Goal: Task Accomplishment & Management: Manage account settings

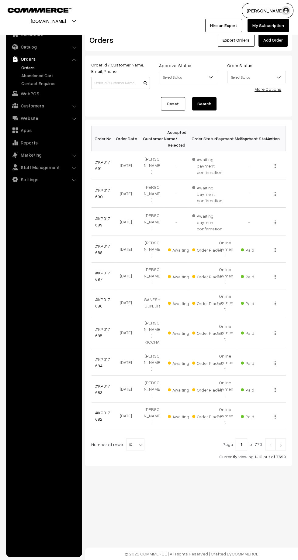
click at [280, 443] on img at bounding box center [280, 445] width 5 height 4
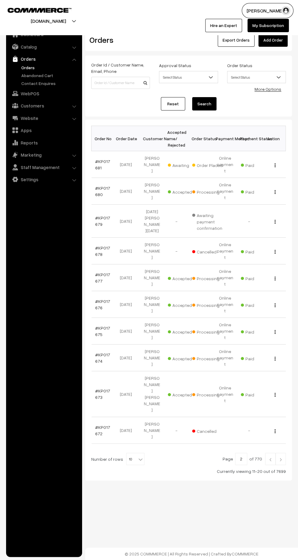
click at [96, 164] on link "#KP017681" at bounding box center [102, 165] width 15 height 12
click at [27, 67] on link "Orders" at bounding box center [50, 67] width 60 height 6
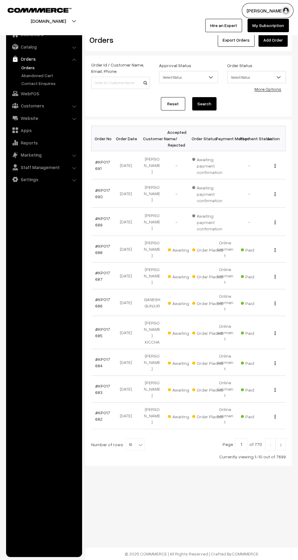
click at [101, 163] on link "#KP017691" at bounding box center [102, 165] width 15 height 12
click at [97, 196] on link "#KP017690" at bounding box center [102, 194] width 15 height 12
click at [99, 216] on link "#KP017689" at bounding box center [102, 222] width 15 height 12
click at [102, 244] on link "#KP017688" at bounding box center [102, 250] width 15 height 12
click at [97, 274] on link "#KP017687" at bounding box center [102, 276] width 15 height 12
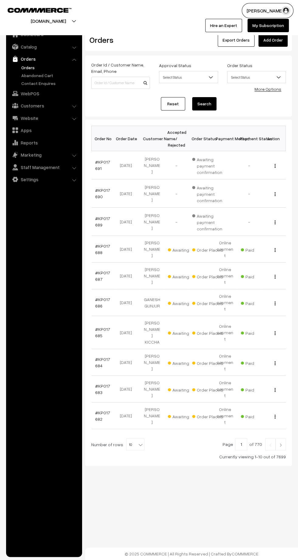
click at [280, 443] on img at bounding box center [280, 445] width 5 height 4
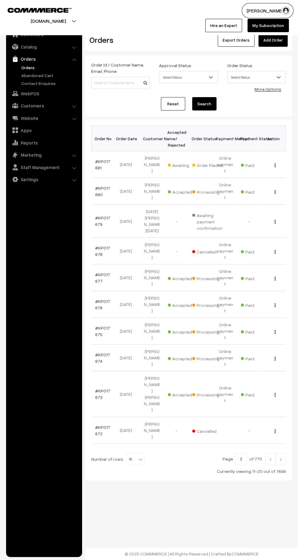
click at [96, 164] on link "#KP017681" at bounding box center [102, 165] width 15 height 12
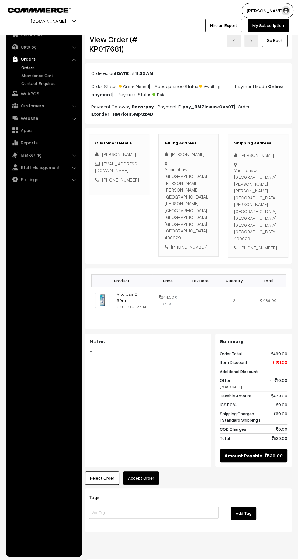
click at [144, 472] on button "Accept Order" at bounding box center [141, 478] width 36 height 13
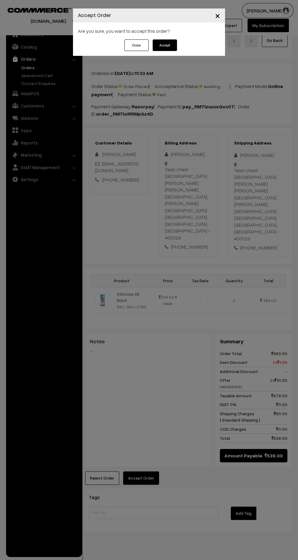
click at [170, 48] on button "Accept" at bounding box center [164, 45] width 24 height 12
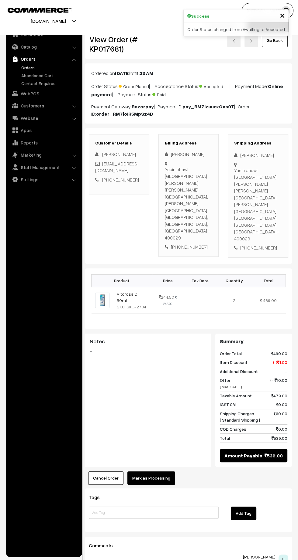
click at [161, 472] on button "Mark as Processing" at bounding box center [151, 478] width 48 height 13
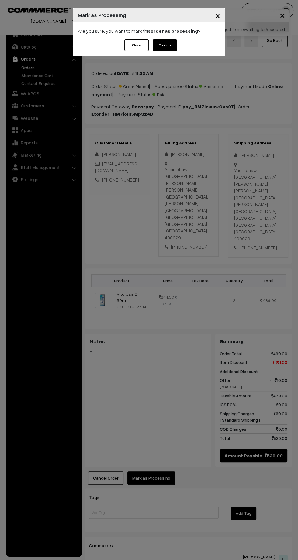
click at [172, 48] on button "Confirm" at bounding box center [164, 45] width 24 height 12
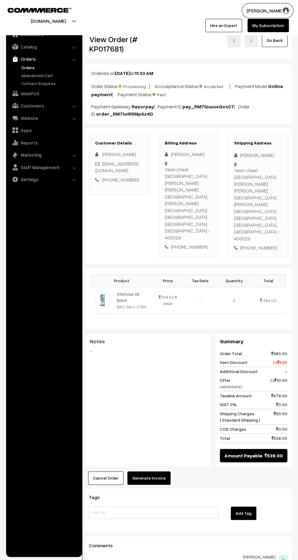
click at [155, 472] on button "Generate Invoice" at bounding box center [148, 478] width 43 height 13
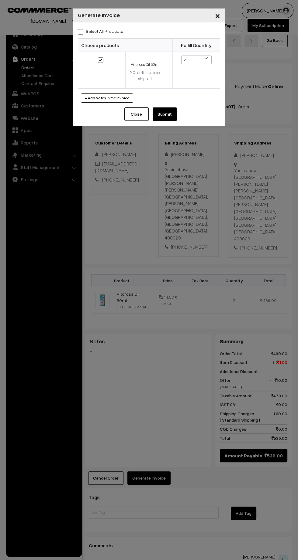
click at [174, 119] on button "Submit" at bounding box center [164, 114] width 24 height 13
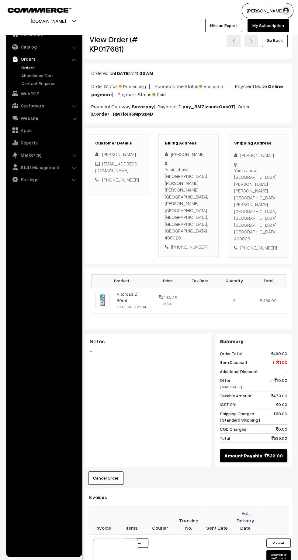
click at [133, 560] on icon at bounding box center [133, 566] width 4 height 4
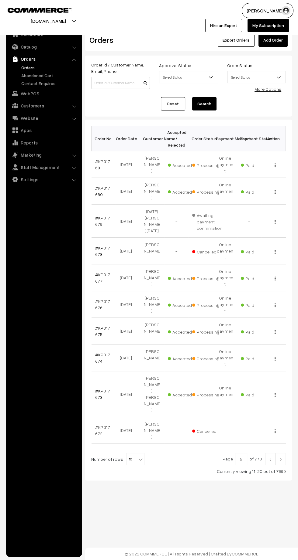
click at [270, 458] on img at bounding box center [269, 460] width 5 height 4
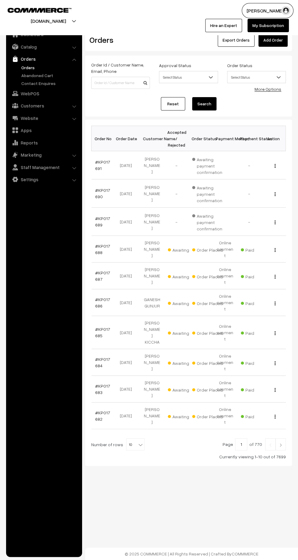
click at [99, 410] on link "#KP017682" at bounding box center [102, 416] width 15 height 12
click at [98, 384] on link "#KP017683" at bounding box center [102, 390] width 15 height 12
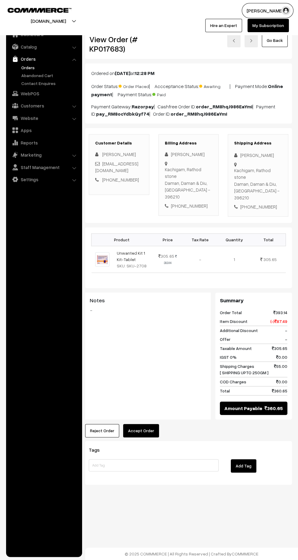
click at [145, 424] on button "Accept Order" at bounding box center [141, 430] width 36 height 13
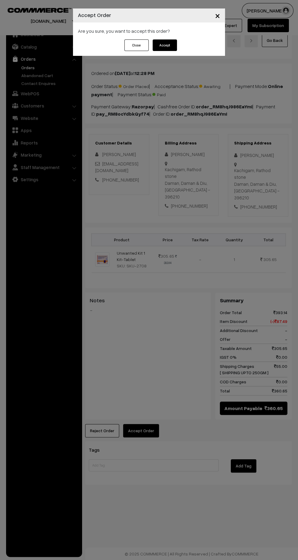
click at [175, 49] on button "Accept" at bounding box center [164, 45] width 24 height 12
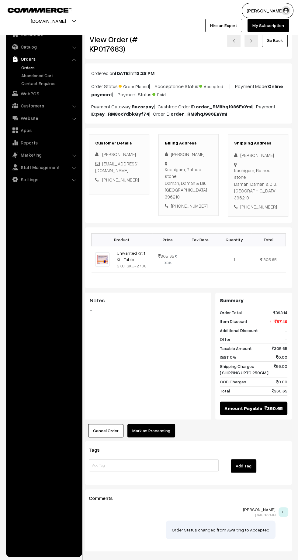
click at [150, 424] on button "Mark as Processing" at bounding box center [151, 430] width 48 height 13
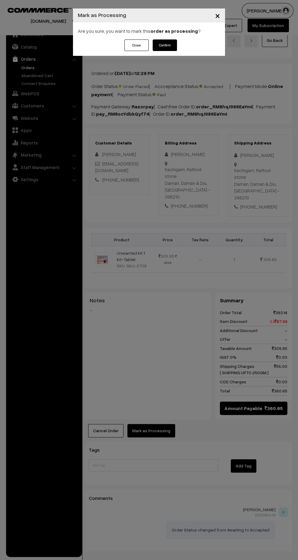
click at [173, 45] on button "Confirm" at bounding box center [164, 45] width 24 height 12
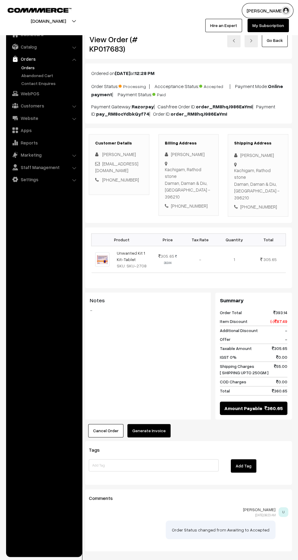
click at [150, 424] on button "Generate Invoice" at bounding box center [148, 430] width 43 height 13
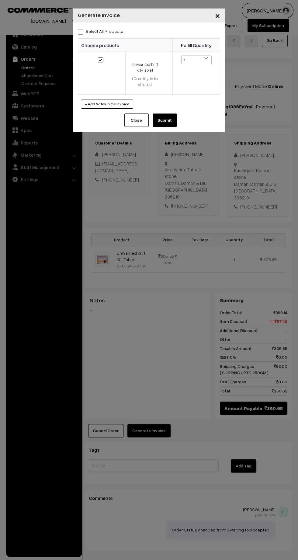
click at [167, 121] on button "Submit" at bounding box center [164, 120] width 24 height 13
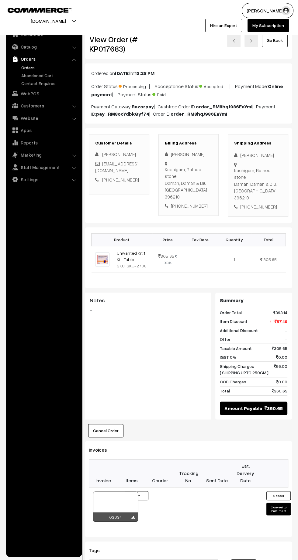
click at [133, 516] on icon at bounding box center [133, 518] width 4 height 4
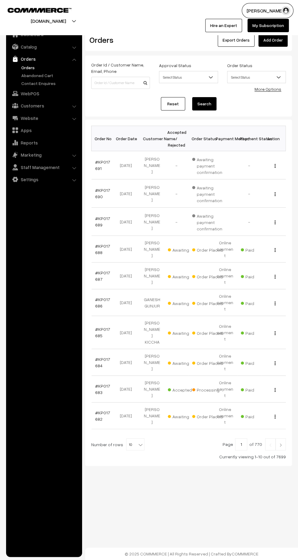
click at [98, 357] on link "#KP017684" at bounding box center [102, 363] width 15 height 12
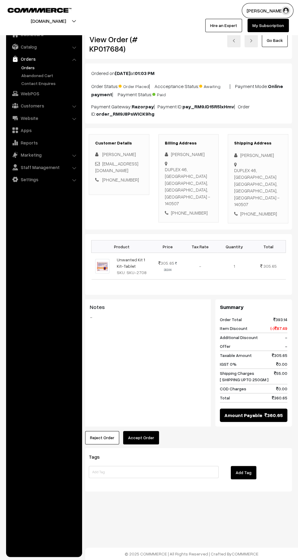
click at [149, 431] on button "Accept Order" at bounding box center [141, 437] width 36 height 13
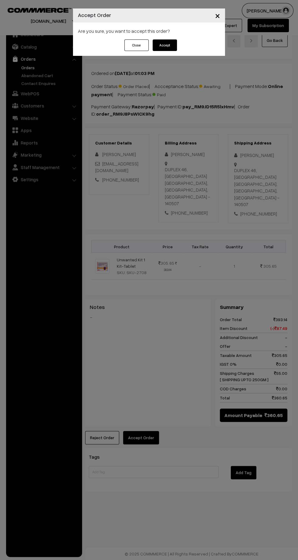
click at [175, 48] on button "Accept" at bounding box center [164, 45] width 24 height 12
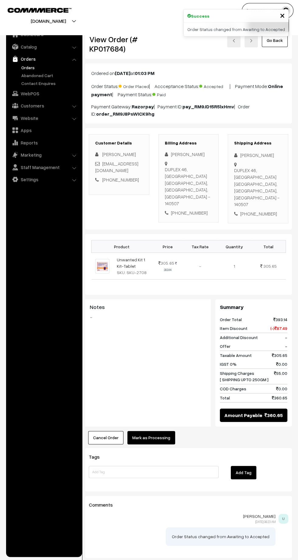
click at [156, 431] on button "Mark as Processing" at bounding box center [151, 437] width 48 height 13
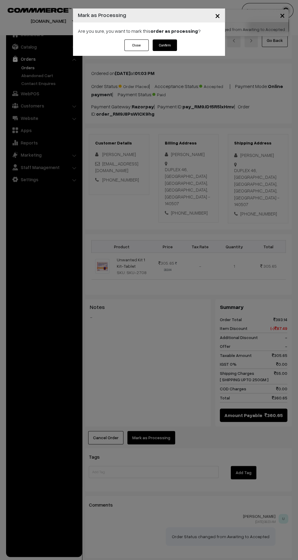
click at [171, 50] on button "Confirm" at bounding box center [164, 45] width 24 height 12
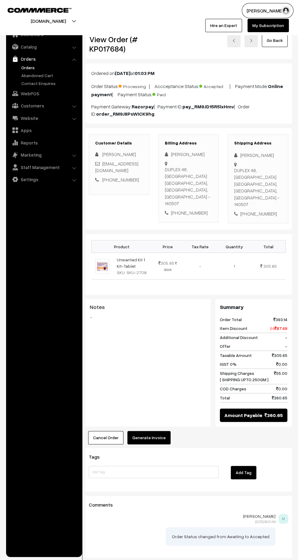
click at [149, 431] on button "Generate Invoice" at bounding box center [148, 437] width 43 height 13
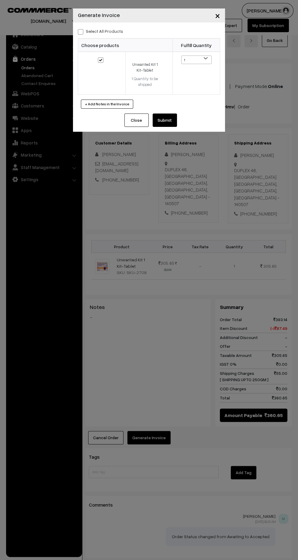
click at [170, 121] on button "Submit" at bounding box center [164, 120] width 24 height 13
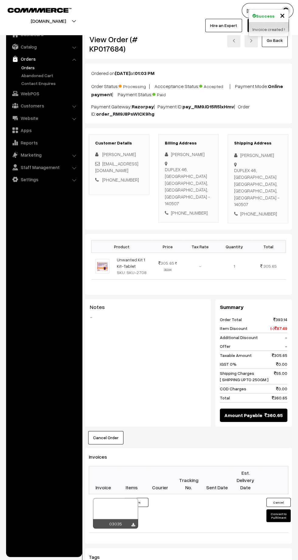
click at [133, 523] on icon at bounding box center [133, 525] width 4 height 4
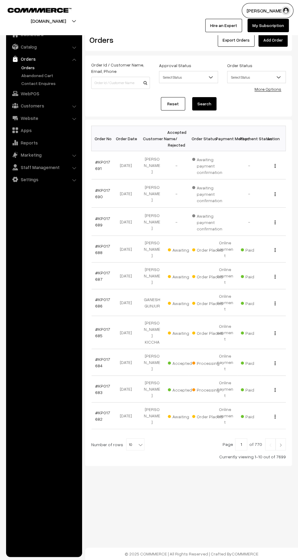
click at [103, 327] on link "#KP017685" at bounding box center [102, 333] width 15 height 12
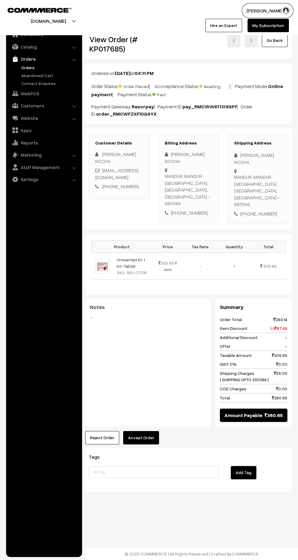
click at [145, 431] on button "Accept Order" at bounding box center [141, 437] width 36 height 13
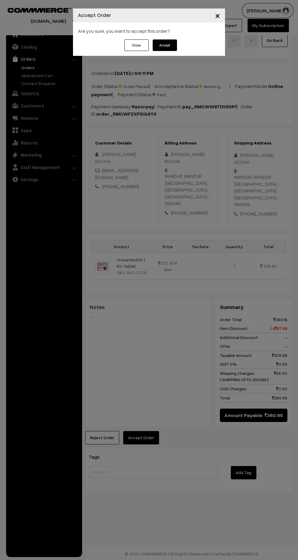
click at [174, 45] on button "Accept" at bounding box center [164, 45] width 24 height 12
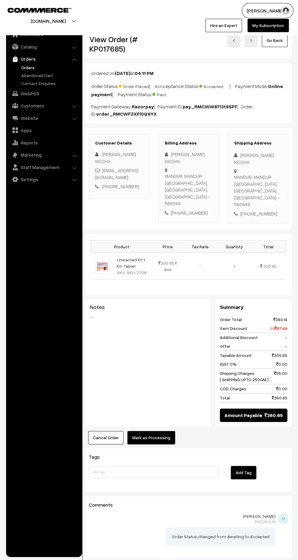
click at [159, 431] on button "Mark as Processing" at bounding box center [151, 437] width 48 height 13
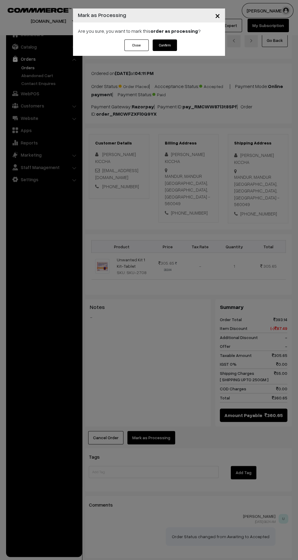
click at [176, 43] on button "Confirm" at bounding box center [164, 45] width 24 height 12
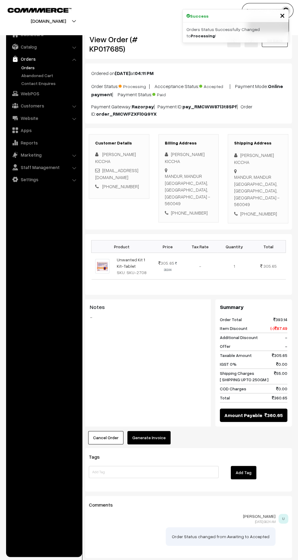
click at [165, 431] on button "Generate Invoice" at bounding box center [148, 437] width 43 height 13
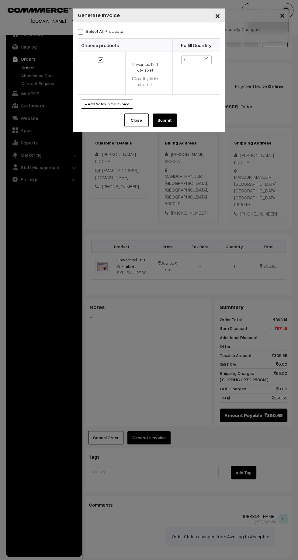
click at [169, 119] on button "Submit" at bounding box center [164, 120] width 24 height 13
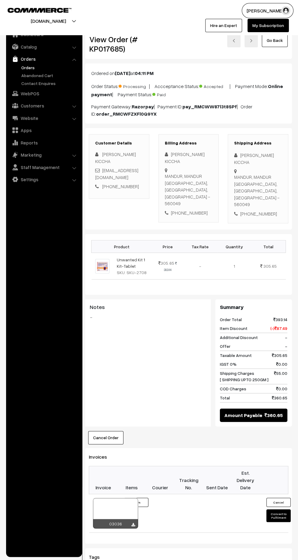
click at [133, 523] on icon at bounding box center [133, 525] width 4 height 4
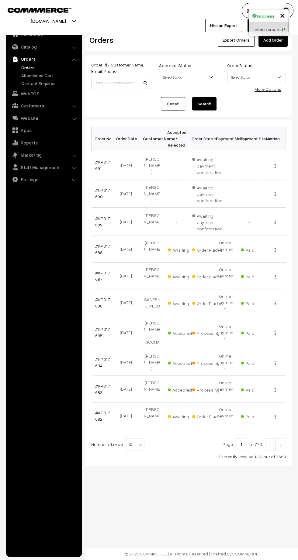
click at [97, 297] on link "#KP017686" at bounding box center [102, 303] width 15 height 12
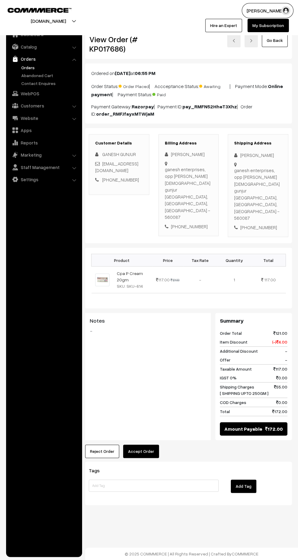
click at [144, 445] on button "Accept Order" at bounding box center [141, 451] width 36 height 13
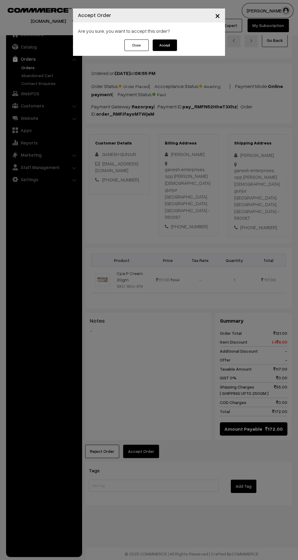
click at [171, 49] on button "Accept" at bounding box center [164, 45] width 24 height 12
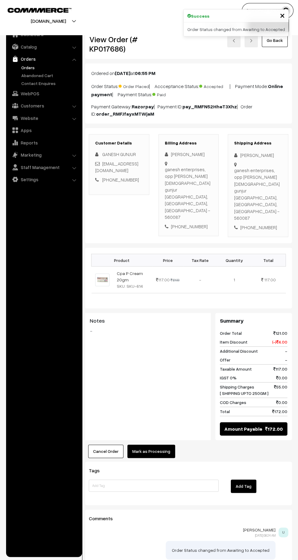
click at [159, 445] on button "Mark as Processing" at bounding box center [151, 451] width 48 height 13
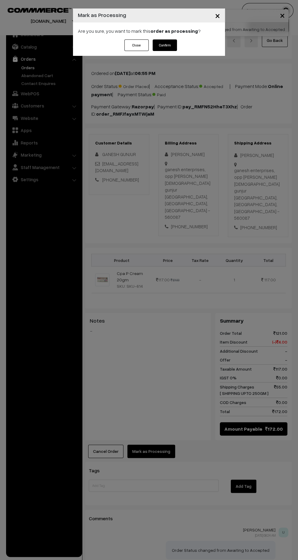
click at [167, 48] on button "Confirm" at bounding box center [164, 45] width 24 height 12
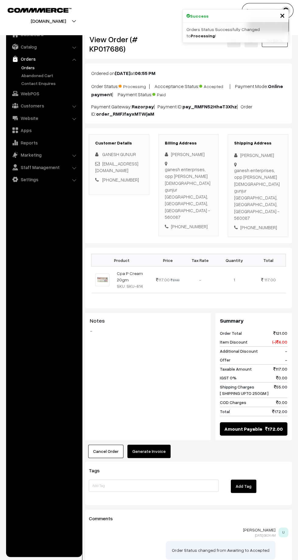
click at [160, 445] on button "Generate Invoice" at bounding box center [148, 451] width 43 height 13
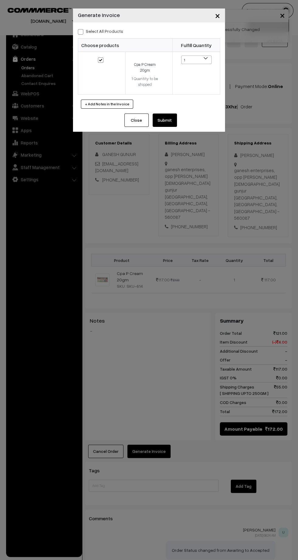
click at [171, 124] on button "Submit" at bounding box center [164, 120] width 24 height 13
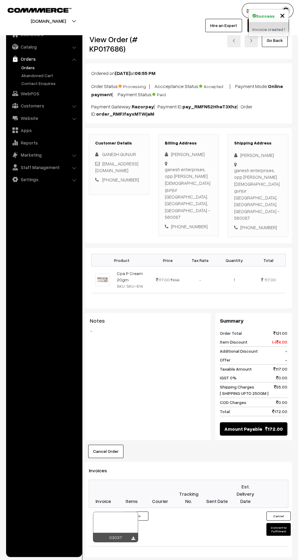
click at [133, 537] on icon at bounding box center [133, 539] width 4 height 4
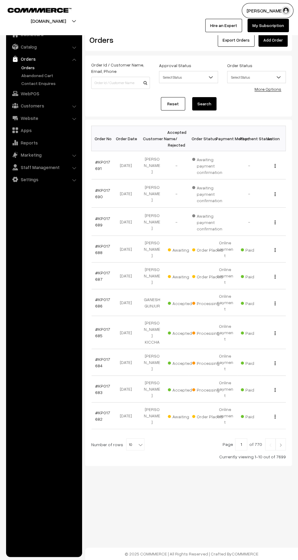
click at [102, 270] on link "#KP017687" at bounding box center [102, 276] width 15 height 12
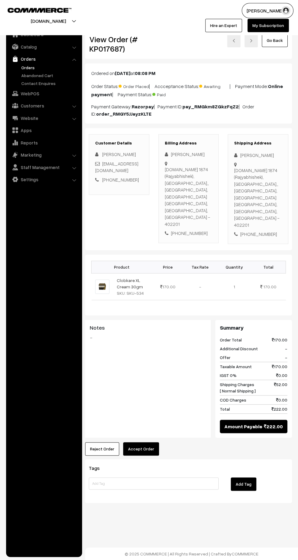
click at [155, 443] on button "Accept Order" at bounding box center [141, 449] width 36 height 13
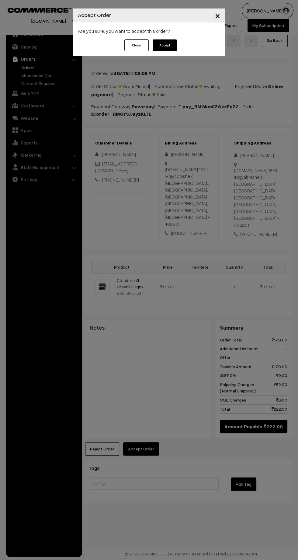
click at [171, 46] on button "Accept" at bounding box center [164, 45] width 24 height 12
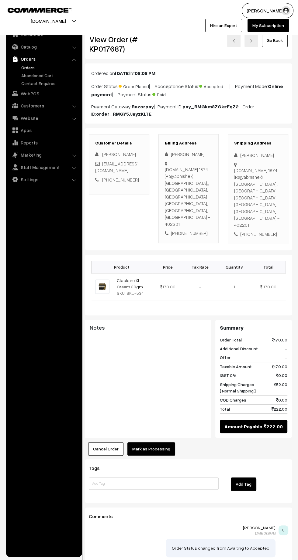
click at [165, 443] on button "Mark as Processing" at bounding box center [151, 449] width 48 height 13
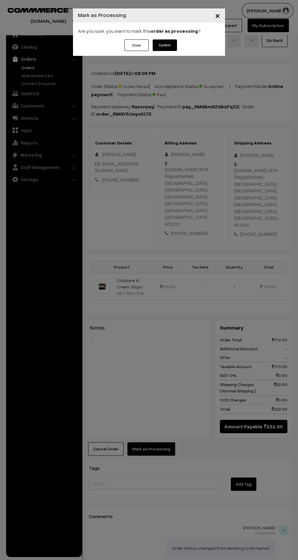
click at [169, 48] on button "Confirm" at bounding box center [164, 45] width 24 height 12
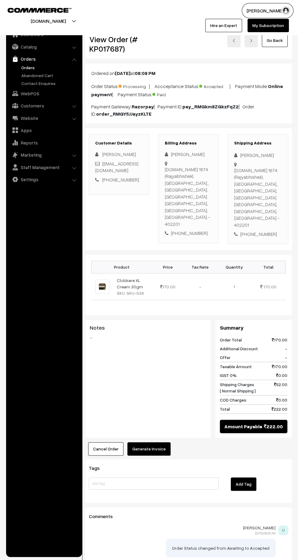
click at [149, 443] on button "Generate Invoice" at bounding box center [148, 449] width 43 height 13
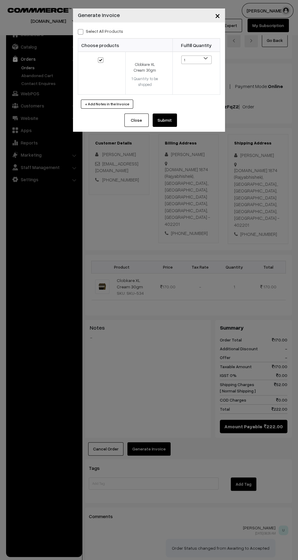
click at [174, 129] on div "Close Submit Back Fulfill Items" at bounding box center [149, 123] width 152 height 18
click at [168, 123] on button "Submit" at bounding box center [164, 120] width 24 height 13
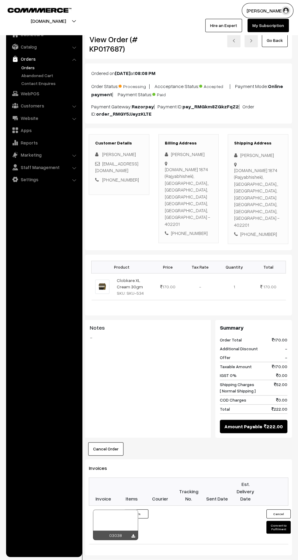
click at [133, 535] on icon at bounding box center [133, 537] width 4 height 4
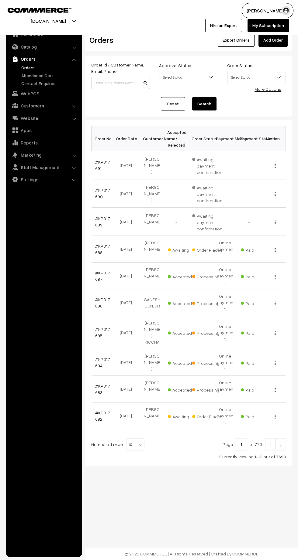
click at [98, 248] on link "#KP017688" at bounding box center [102, 250] width 15 height 12
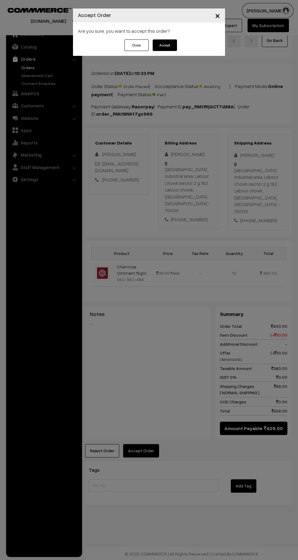
click at [168, 47] on button "Accept" at bounding box center [164, 45] width 24 height 12
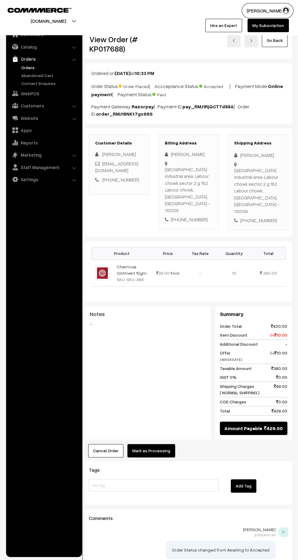
click at [156, 444] on button "Mark as Processing" at bounding box center [151, 450] width 48 height 13
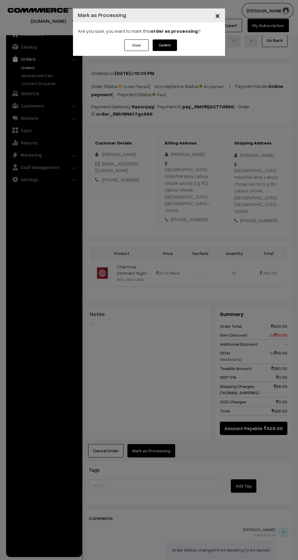
click at [173, 50] on button "Confirm" at bounding box center [164, 45] width 24 height 12
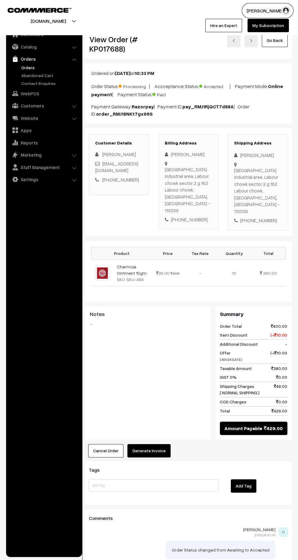
click at [155, 444] on button "Generate Invoice" at bounding box center [148, 450] width 43 height 13
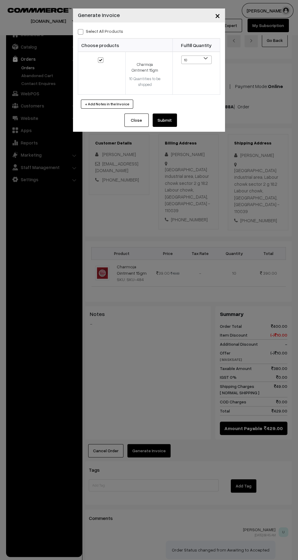
click at [173, 123] on button "Submit" at bounding box center [164, 120] width 24 height 13
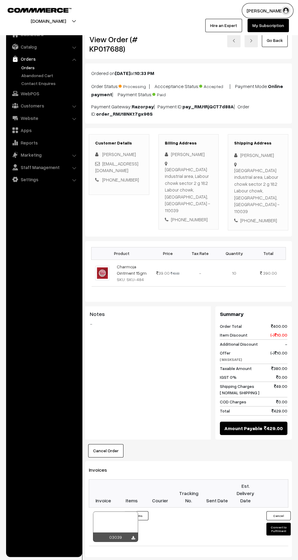
click at [133, 536] on icon at bounding box center [133, 538] width 4 height 4
click at [33, 50] on link "Catalog" at bounding box center [44, 46] width 72 height 11
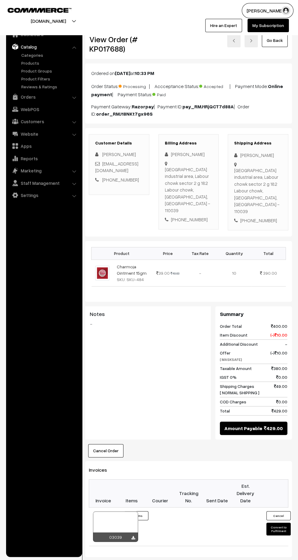
click at [38, 71] on link "Product Groups" at bounding box center [50, 71] width 60 height 6
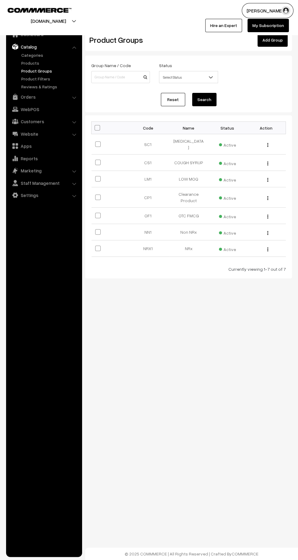
click at [31, 64] on link "Products" at bounding box center [50, 63] width 60 height 6
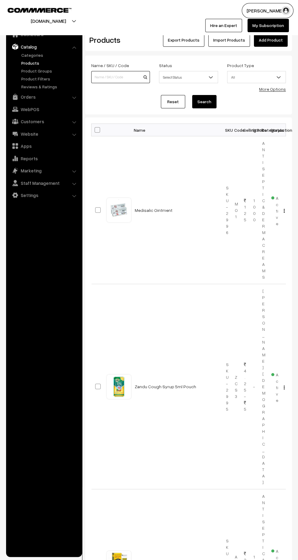
click at [105, 79] on input at bounding box center [120, 77] width 59 height 12
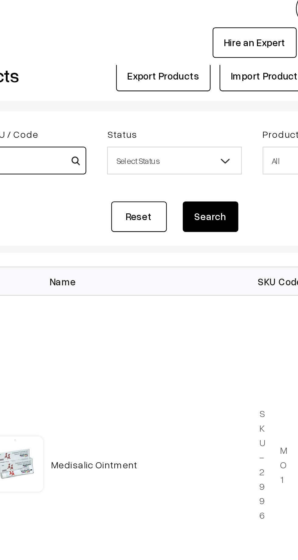
type input "Cudos"
click at [205, 103] on button "Search" at bounding box center [204, 101] width 24 height 13
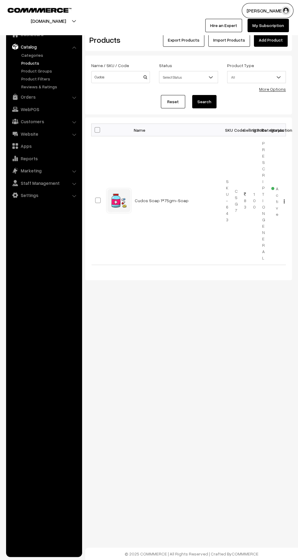
click at [158, 201] on link "Cudos Soap 1*75gm-Soap" at bounding box center [162, 200] width 54 height 5
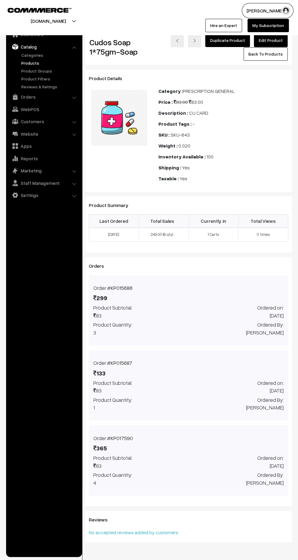
click at [114, 435] on link "KP017590" at bounding box center [122, 438] width 22 height 6
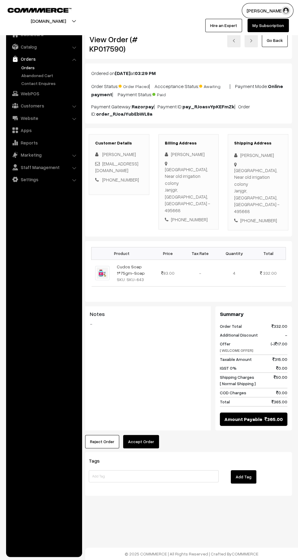
click at [87, 435] on button "Reject Order" at bounding box center [102, 441] width 34 height 13
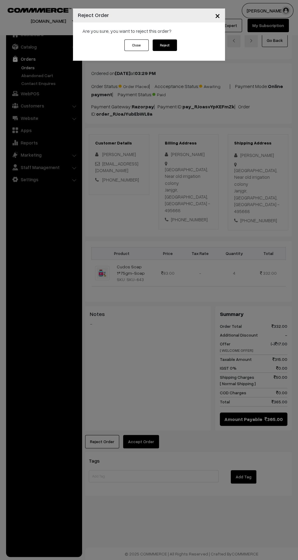
click at [171, 47] on button "Reject" at bounding box center [164, 45] width 24 height 12
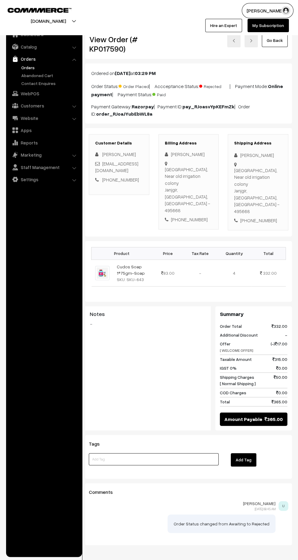
click at [154, 454] on input at bounding box center [154, 460] width 130 height 12
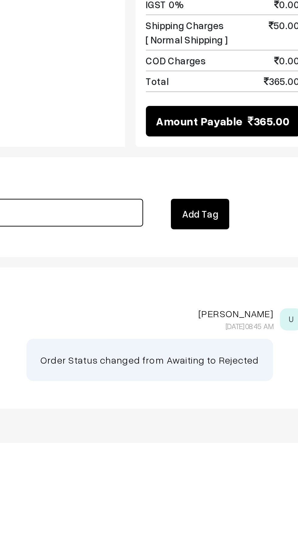
type input "Refund done"
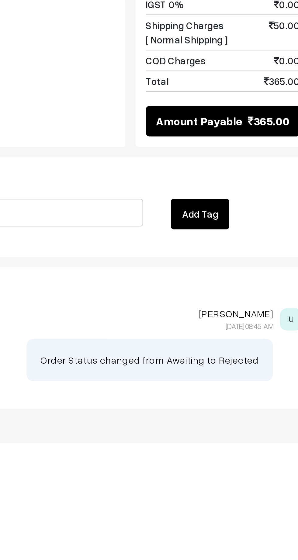
click at [245, 454] on button "Add Tag" at bounding box center [244, 460] width 26 height 13
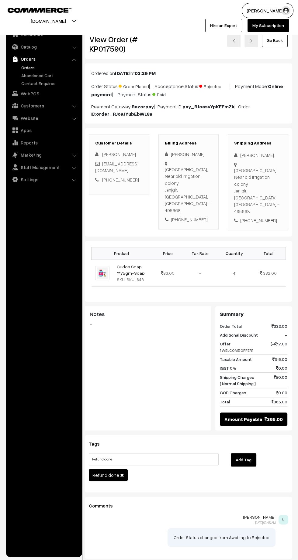
click at [126, 264] on link "Cudos Soap 1*75gm-Soap" at bounding box center [131, 270] width 28 height 12
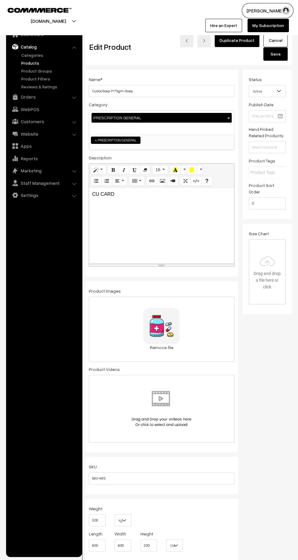
click at [271, 86] on span "Active" at bounding box center [267, 91] width 37 height 11
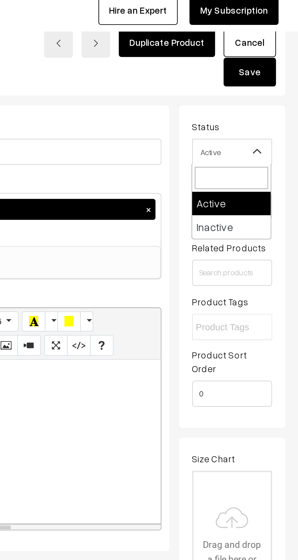
select select "2"
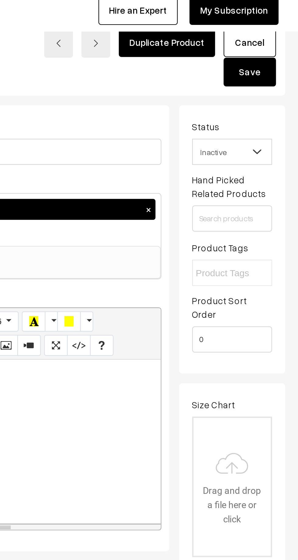
click at [279, 55] on button "Save" at bounding box center [275, 53] width 24 height 13
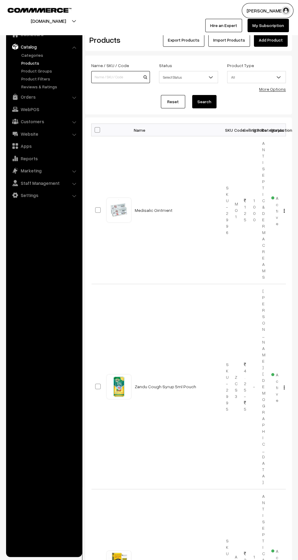
click at [103, 76] on input at bounding box center [120, 77] width 59 height 12
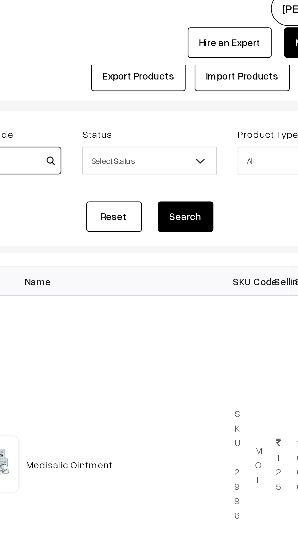
type input "Cudos"
click at [209, 99] on button "Search" at bounding box center [204, 101] width 24 height 13
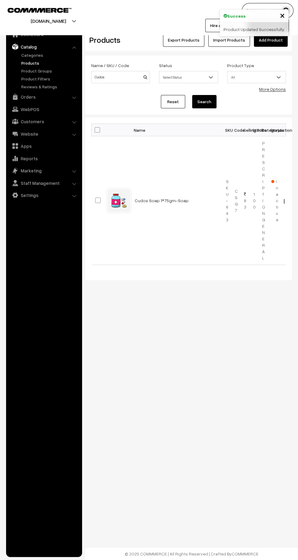
click at [161, 199] on link "Cudos Soap 1*75gm-Soap" at bounding box center [162, 200] width 54 height 5
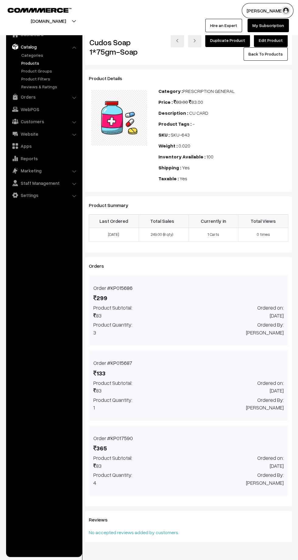
click at [114, 436] on link "KP017590" at bounding box center [122, 438] width 22 height 6
click at [122, 439] on link "KP017590" at bounding box center [122, 438] width 22 height 6
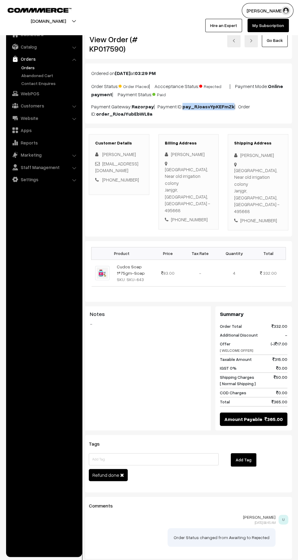
copy b "pay_RJoasvYpKEFmZk"
click at [29, 68] on link "Orders" at bounding box center [50, 67] width 60 height 6
click at [177, 454] on input at bounding box center [154, 460] width 130 height 12
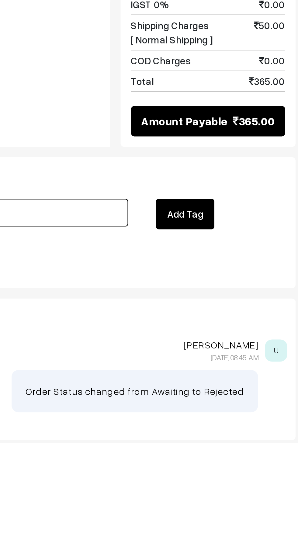
type input "27.9.25"
click at [243, 454] on button "Add Tag" at bounding box center [244, 460] width 26 height 13
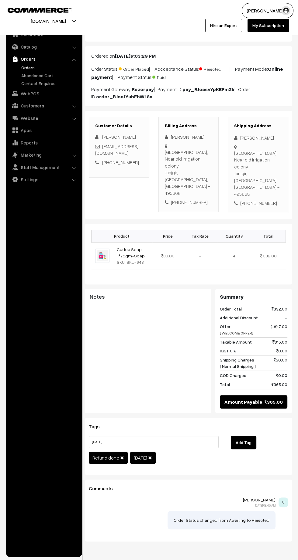
scroll to position [18, 0]
click at [30, 69] on link "Orders" at bounding box center [50, 67] width 60 height 6
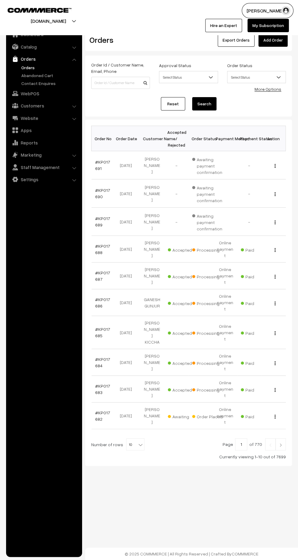
click at [97, 248] on link "#KP017688" at bounding box center [102, 250] width 15 height 12
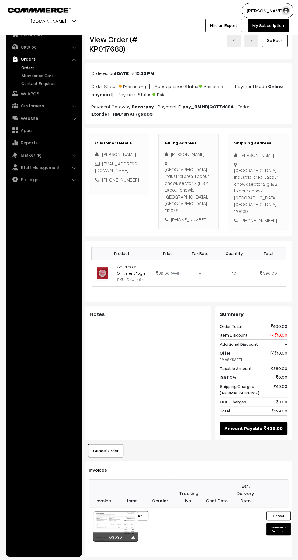
click at [133, 536] on icon at bounding box center [133, 538] width 4 height 4
